Goal: Find specific page/section: Find specific page/section

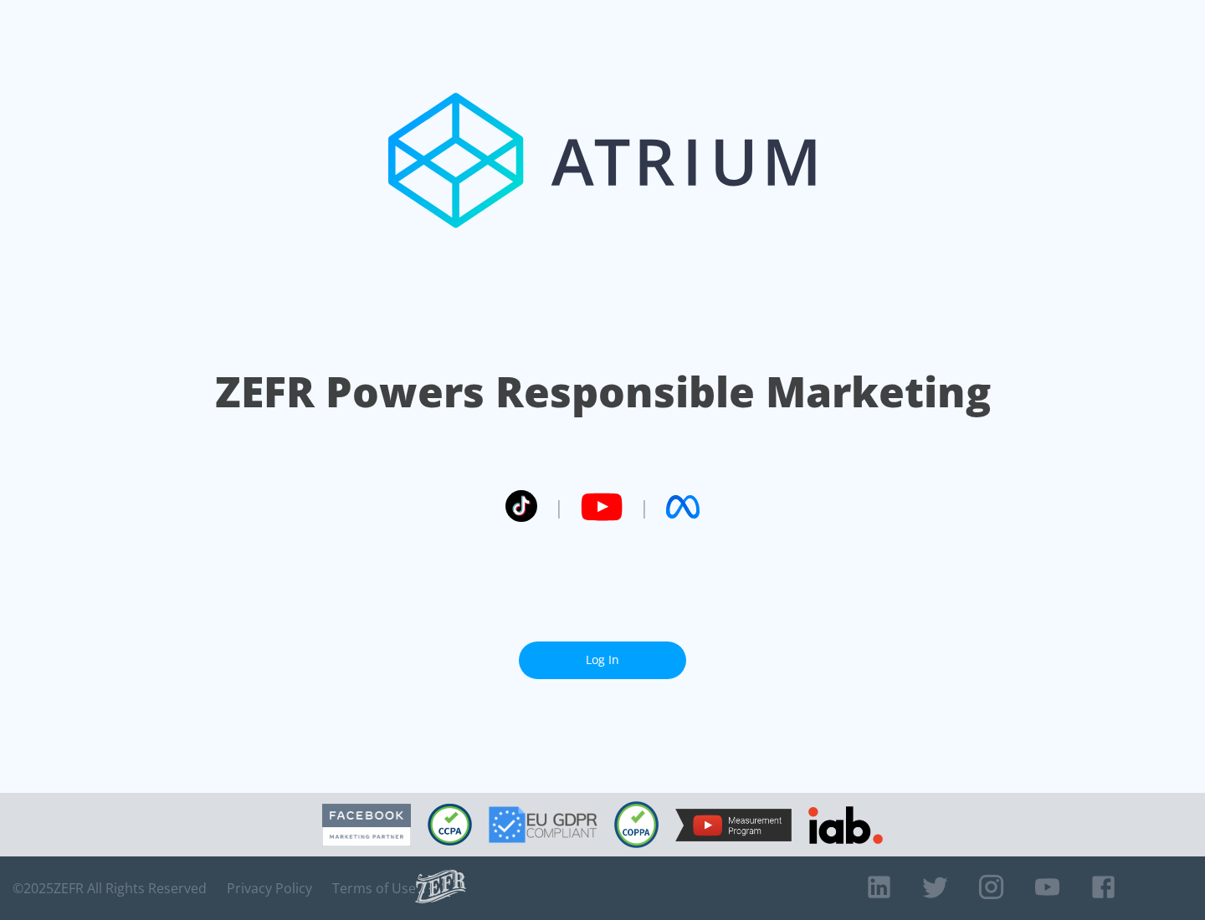
click at [602, 660] on link "Log In" at bounding box center [602, 661] width 167 height 38
